Goal: Transaction & Acquisition: Book appointment/travel/reservation

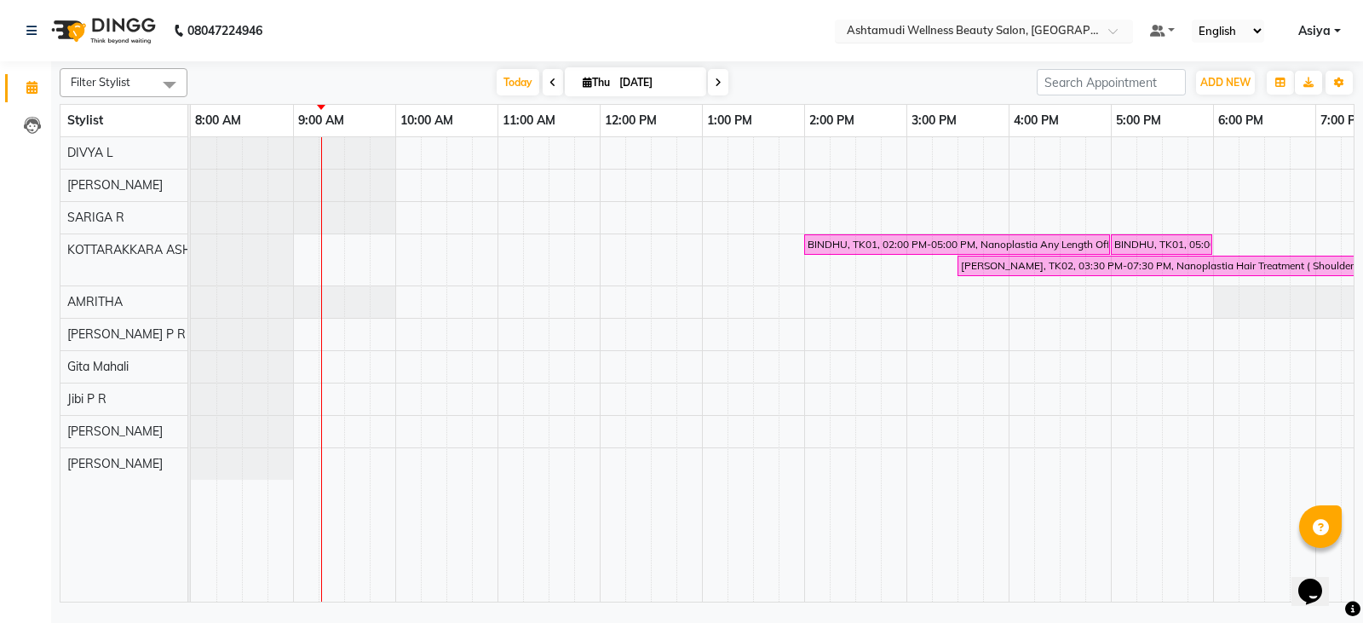
click at [1059, 22] on div "× Ashtamudi Wellness Beauty Salon, [GEOGRAPHIC_DATA]" at bounding box center [975, 30] width 256 height 17
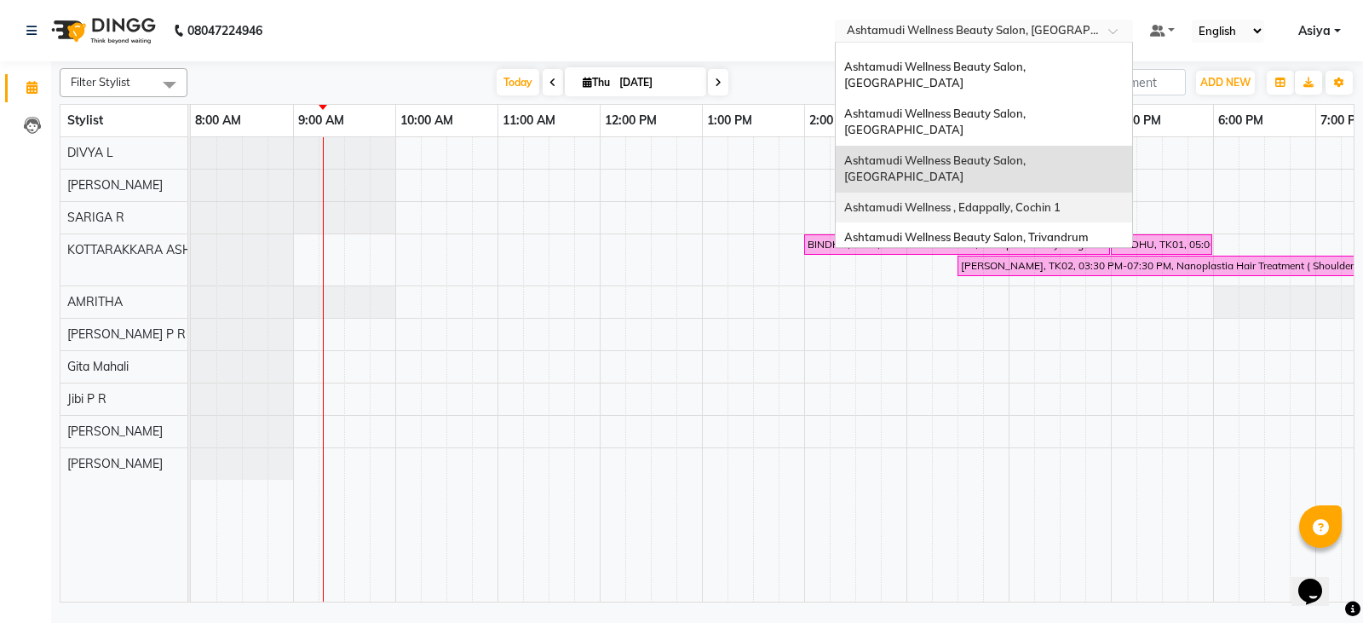
scroll to position [85, 0]
click at [1052, 346] on div "Ashtamudi Wellness Beauty Salon, [GEOGRAPHIC_DATA]" at bounding box center [984, 369] width 296 height 47
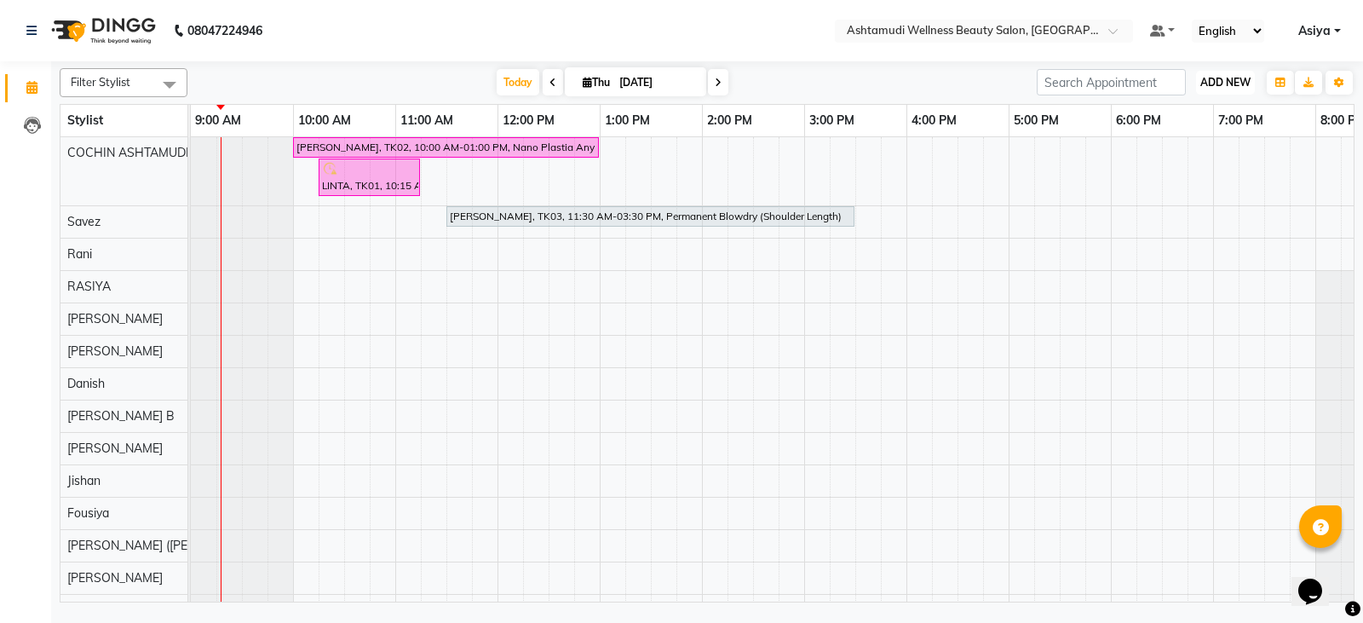
click at [1209, 83] on span "ADD NEW" at bounding box center [1225, 82] width 50 height 13
click at [1197, 121] on button "Add Appointment" at bounding box center [1186, 115] width 135 height 22
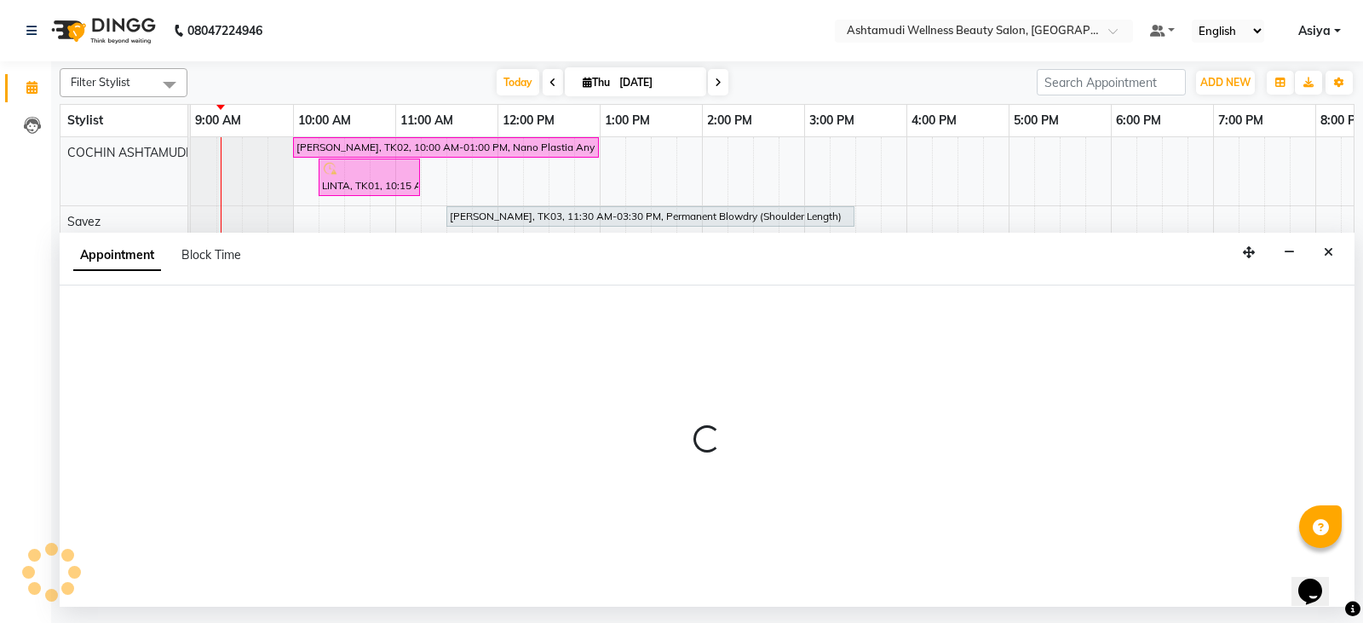
select select "tentative"
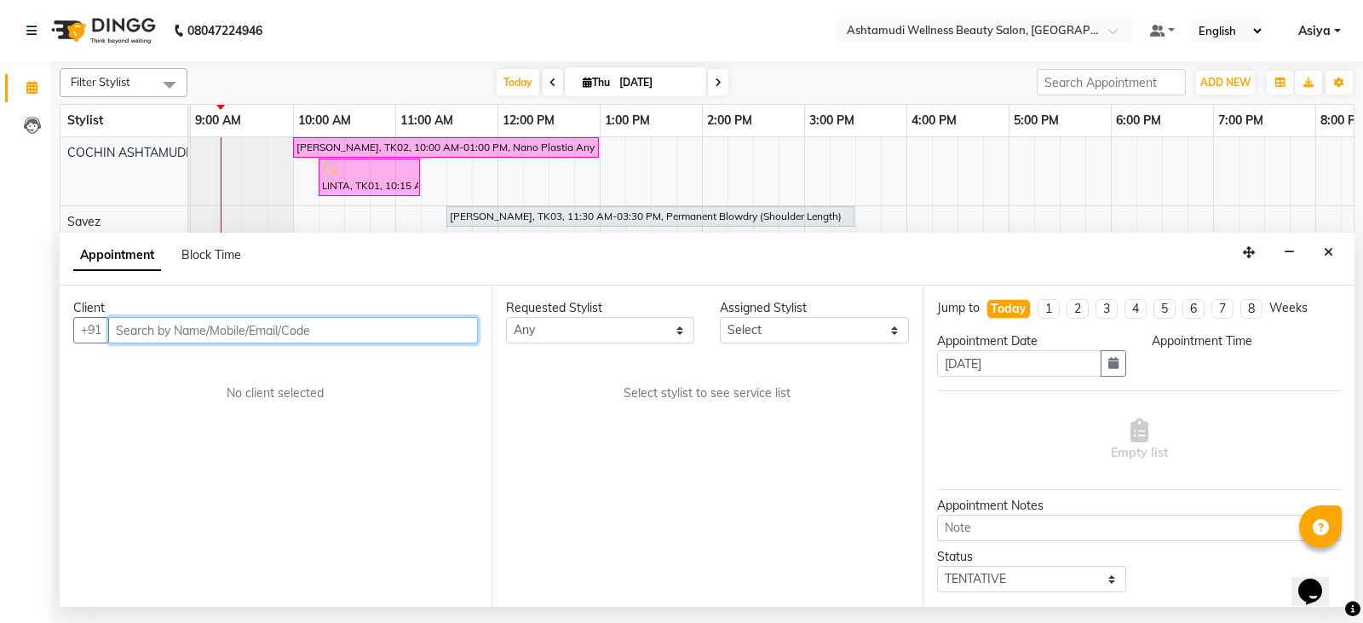
select select "600"
click at [276, 327] on input "text" at bounding box center [293, 330] width 370 height 26
paste input "9645694152"
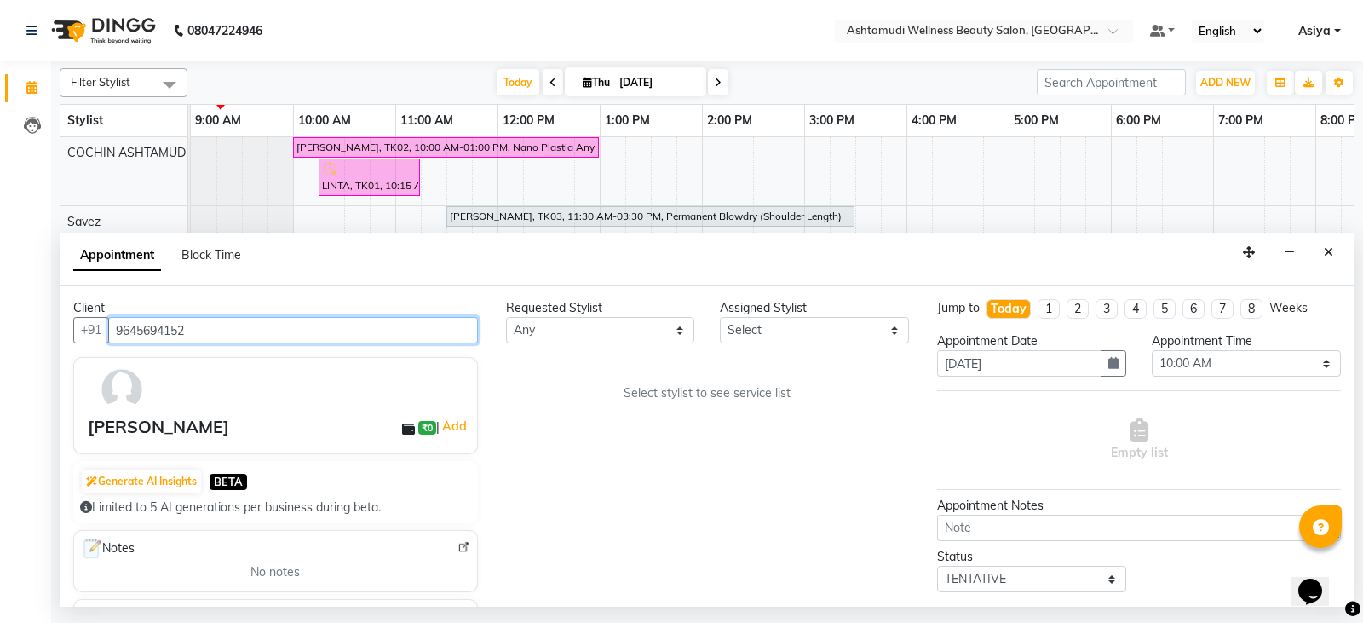
type input "9645694152"
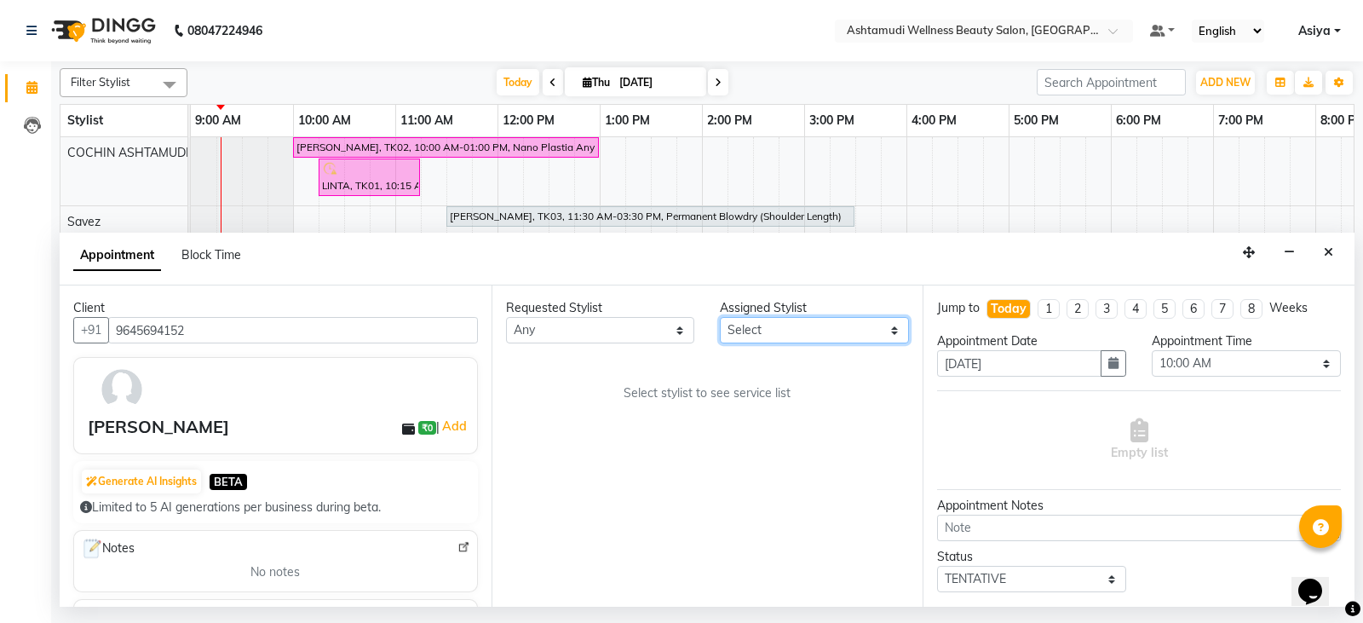
click at [772, 329] on select "Select [PERSON_NAME](URAJ) [PERSON_NAME] [DEMOGRAPHIC_DATA] [PERSON_NAME] ([PER…" at bounding box center [814, 330] width 189 height 26
select select "27313"
click at [720, 317] on select "Select [PERSON_NAME](URAJ) [PERSON_NAME] [DEMOGRAPHIC_DATA] [PERSON_NAME] ([PER…" at bounding box center [814, 330] width 189 height 26
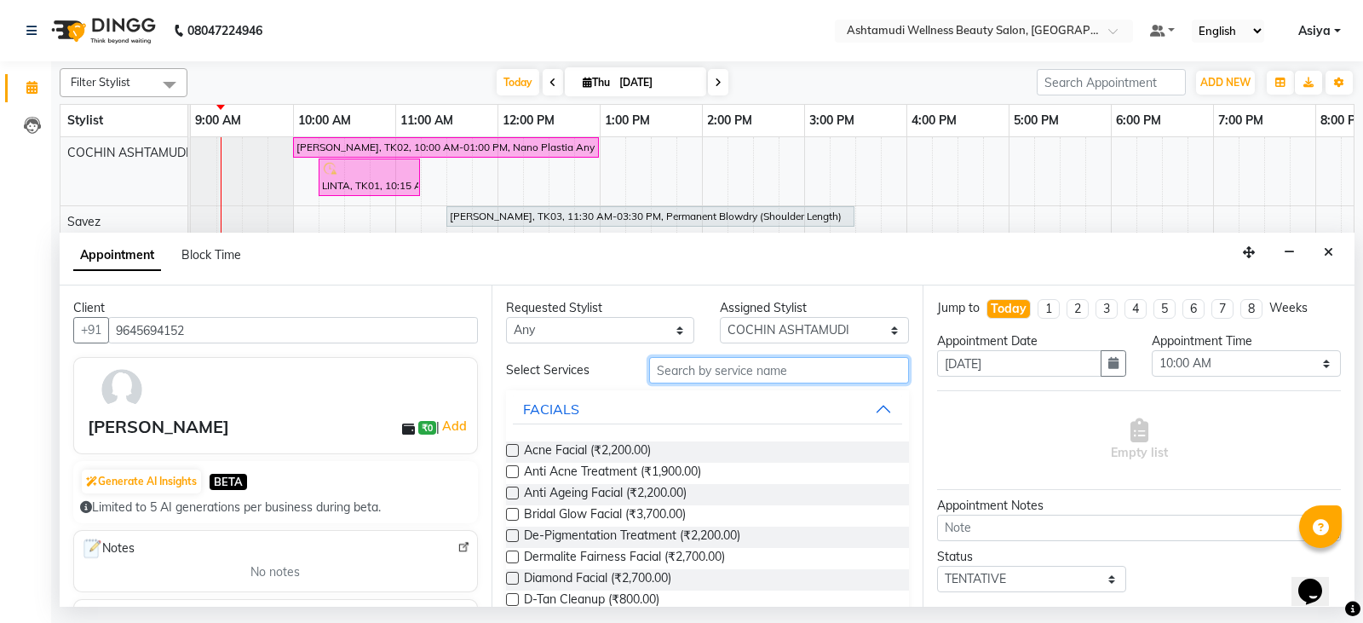
click at [733, 366] on input "text" at bounding box center [779, 370] width 261 height 26
type input "e"
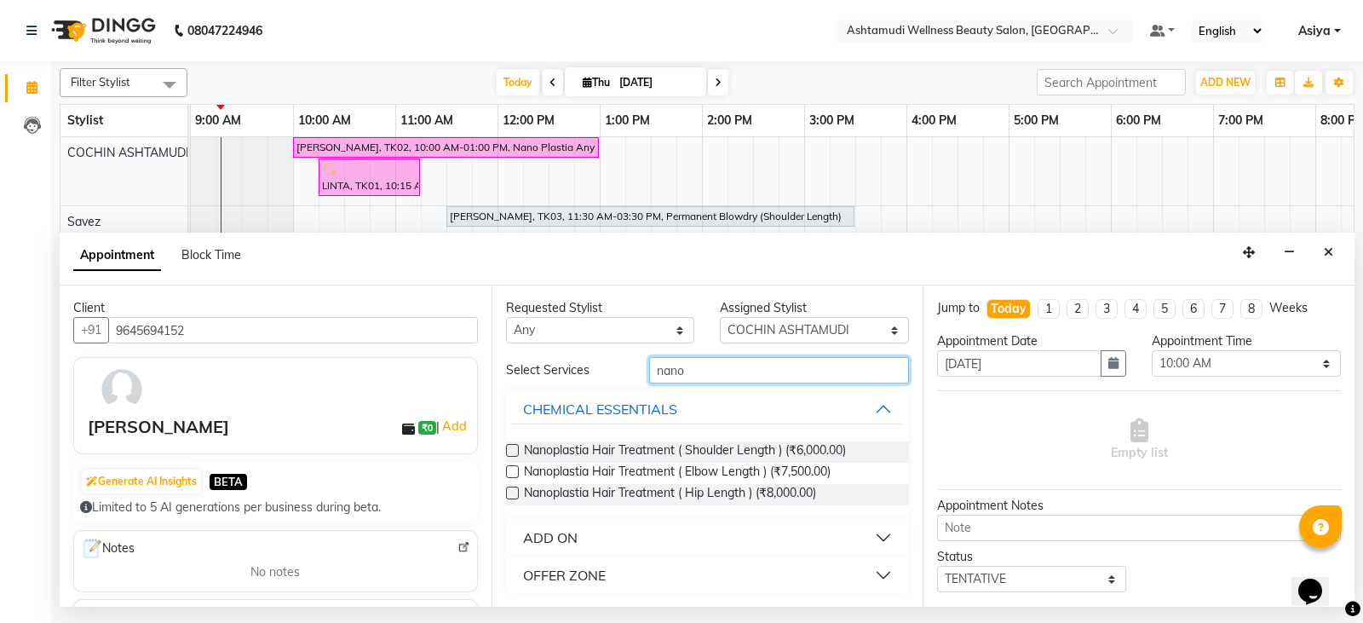
type input "nano"
click at [568, 576] on div "OFFER ZONE" at bounding box center [564, 575] width 83 height 20
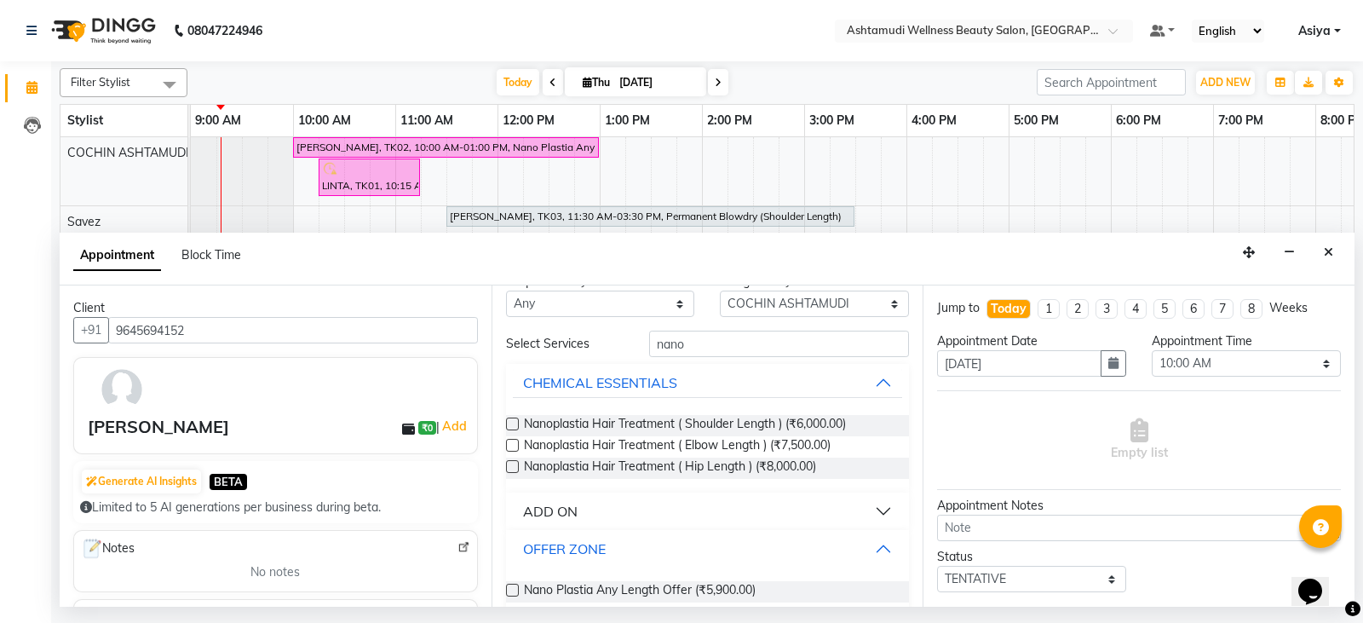
scroll to position [48, 0]
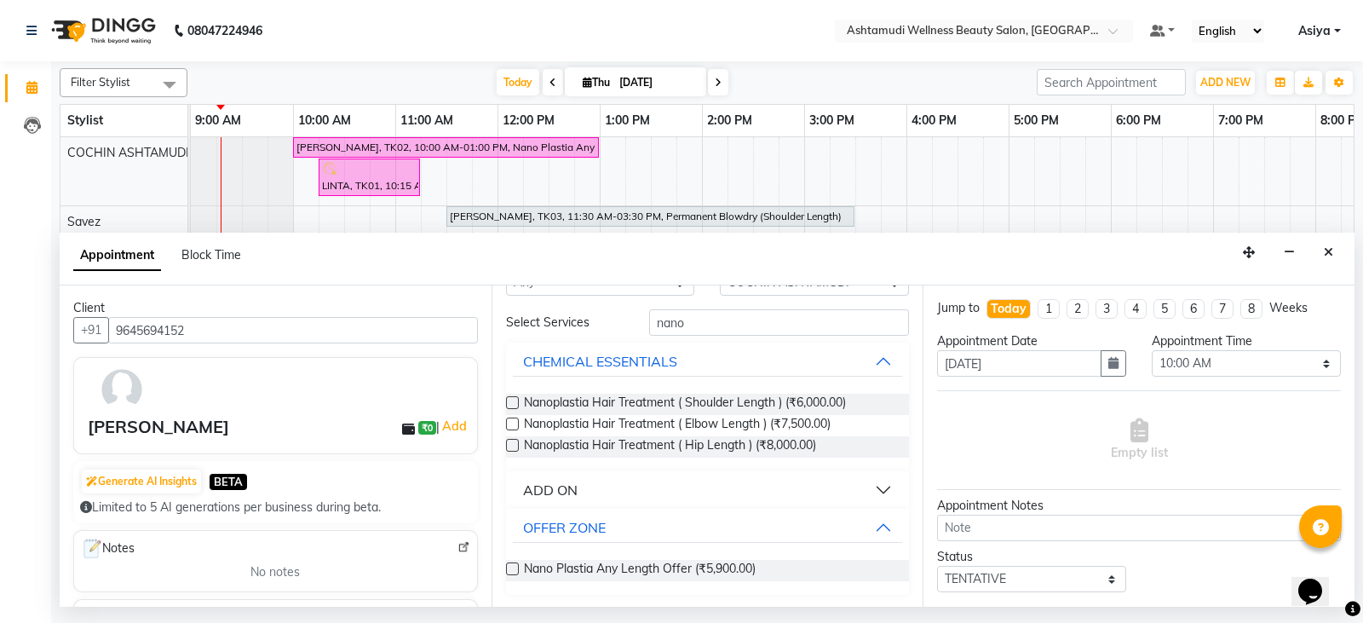
click at [568, 577] on span "Nano Plastia Any Length Offer (₹5,900.00)" at bounding box center [640, 570] width 232 height 21
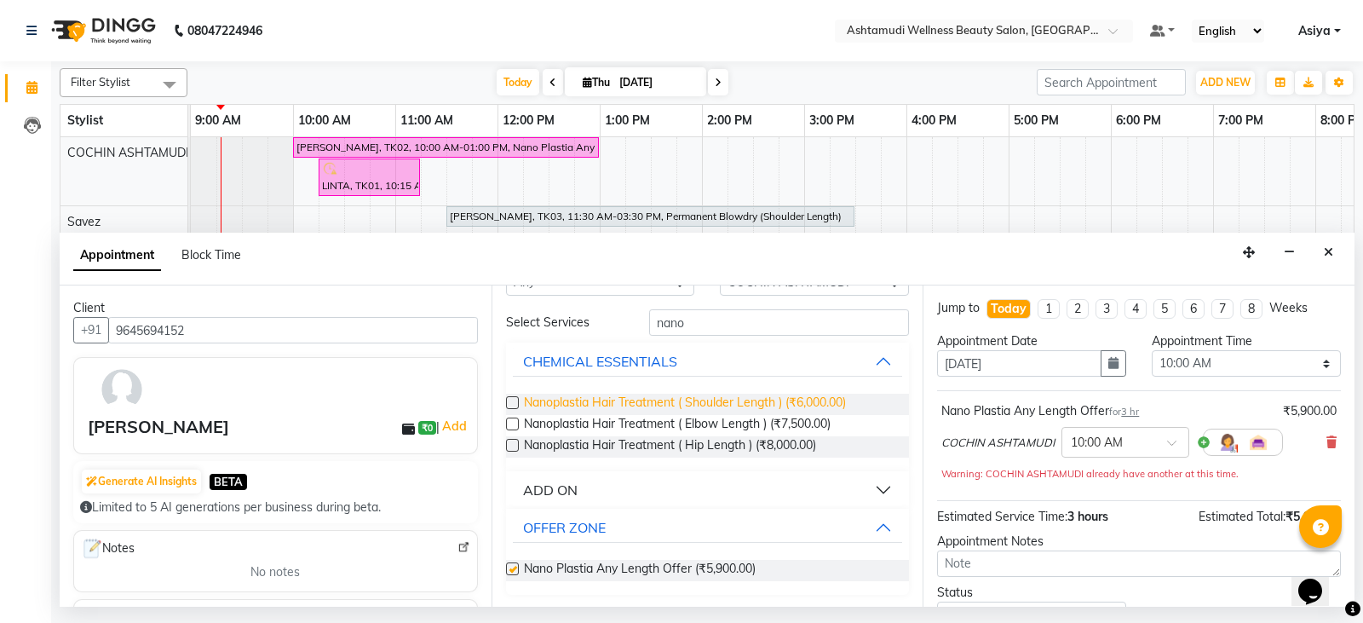
checkbox input "false"
click at [1224, 369] on select "Select 10:00 AM 10:15 AM 10:30 AM 10:45 AM 11:00 AM 11:15 AM 11:30 AM 11:45 AM …" at bounding box center [1245, 363] width 189 height 26
select select "720"
click at [1151, 350] on select "Select 10:00 AM 10:15 AM 10:30 AM 10:45 AM 11:00 AM 11:15 AM 11:30 AM 11:45 AM …" at bounding box center [1245, 363] width 189 height 26
click at [1100, 366] on button "button" at bounding box center [1113, 363] width 26 height 26
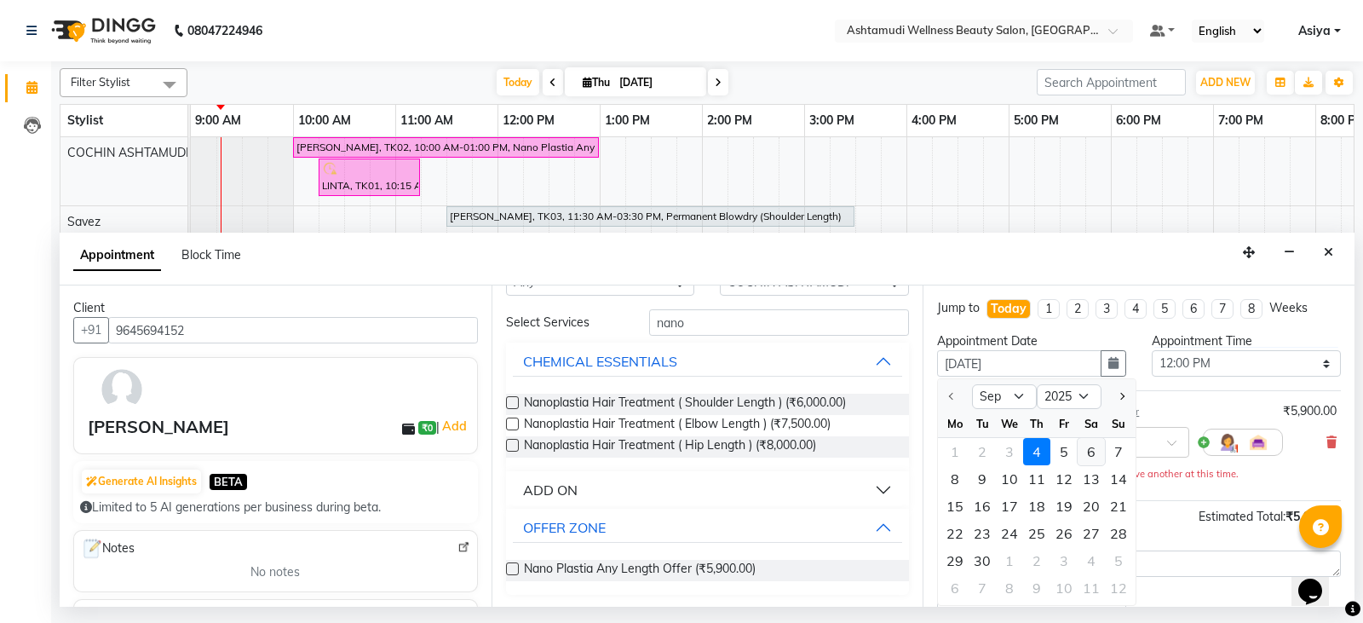
click at [1093, 456] on div "6" at bounding box center [1090, 451] width 27 height 27
type input "06-09-2025"
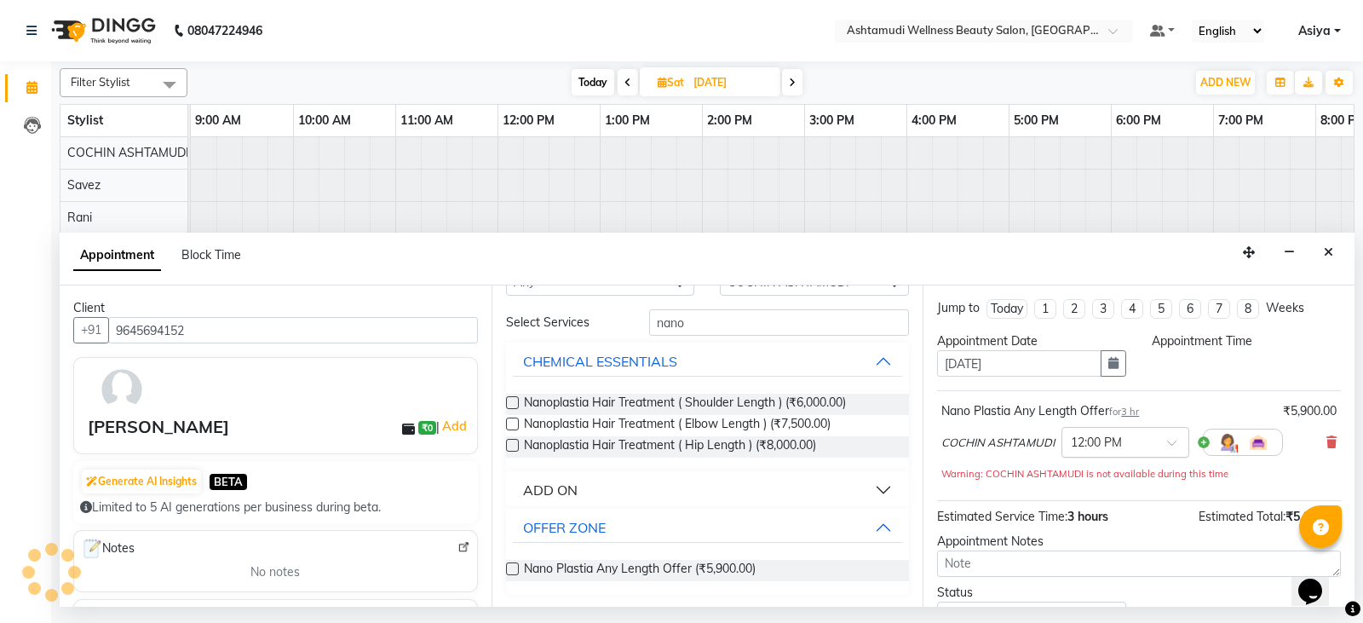
select select "720"
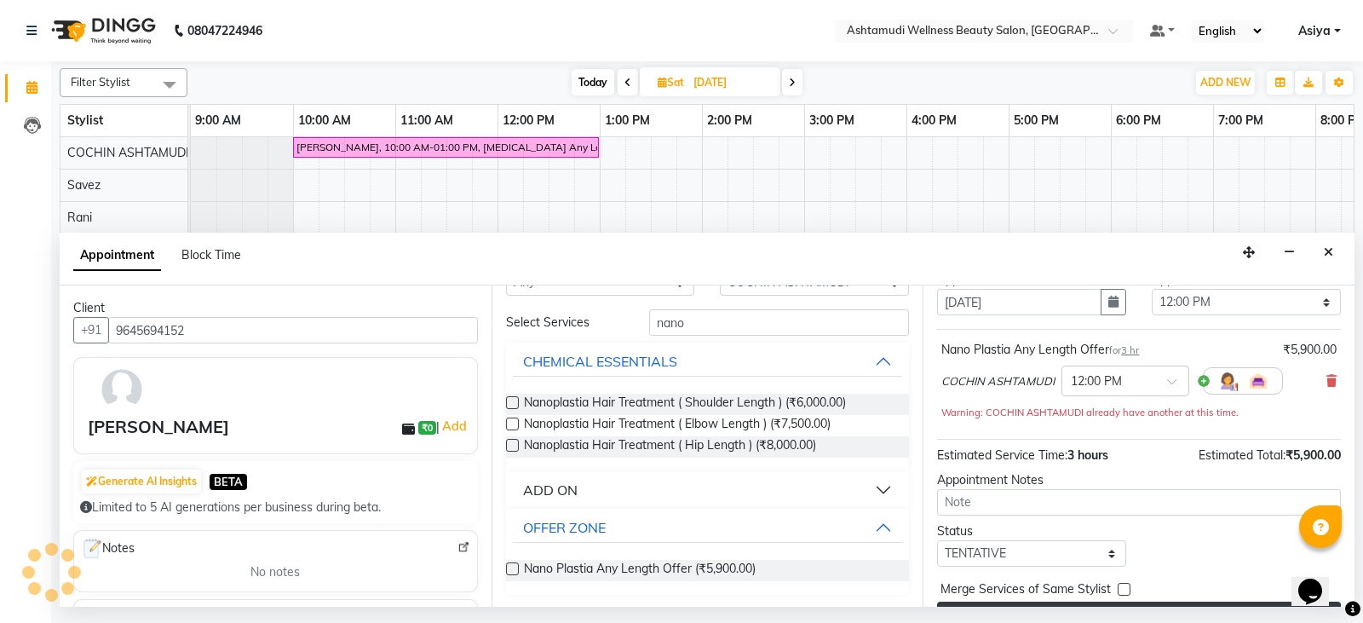
scroll to position [100, 0]
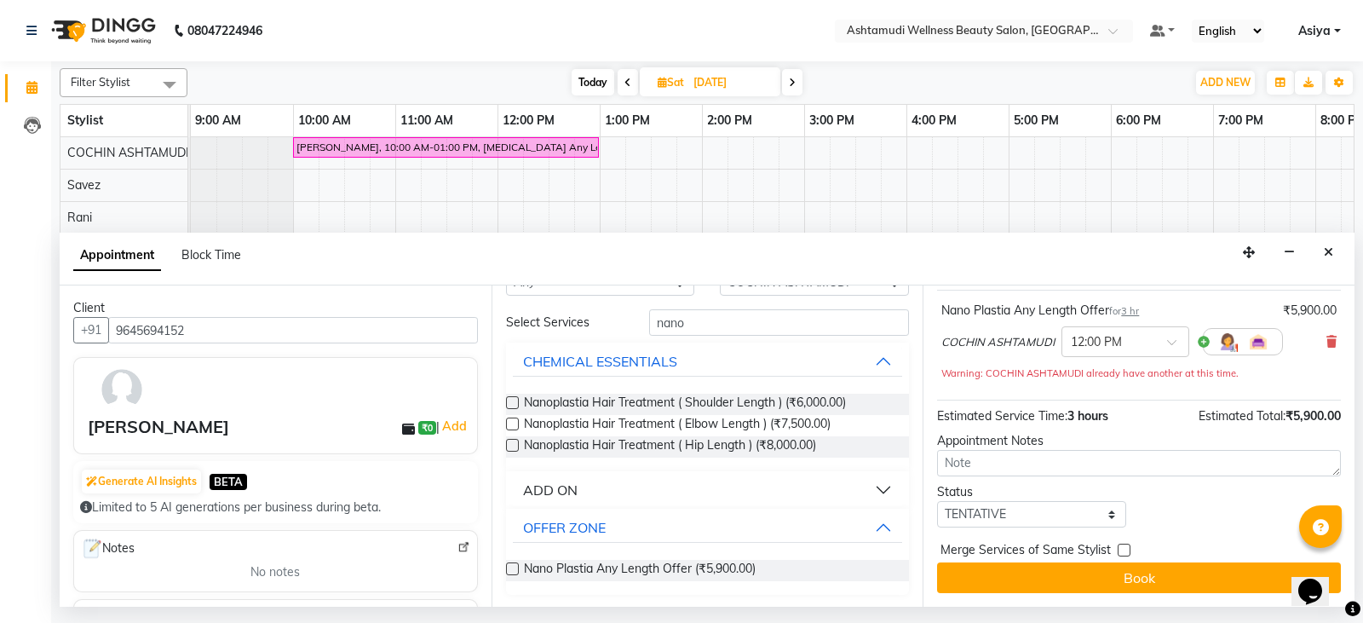
click at [1027, 531] on div "Jump to Today 1 2 3 4 5 6 7 8 Weeks Appointment Date 06-09-2025 Appointment Tim…" at bounding box center [1138, 445] width 432 height 321
click at [1030, 509] on select "Select TENTATIVE CONFIRM UPCOMING" at bounding box center [1031, 514] width 189 height 26
select select "confirm booking"
click at [937, 501] on select "Select TENTATIVE CONFIRM UPCOMING" at bounding box center [1031, 514] width 189 height 26
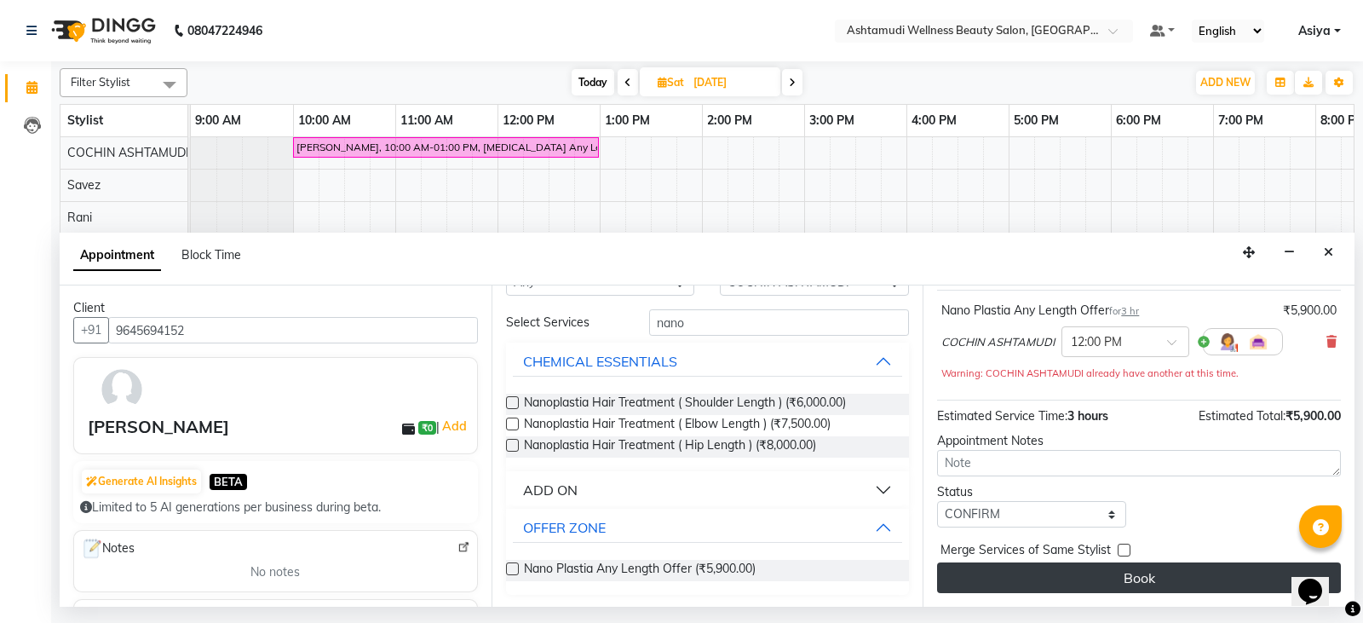
click at [1031, 583] on button "Book" at bounding box center [1139, 577] width 404 height 31
